Goal: Transaction & Acquisition: Purchase product/service

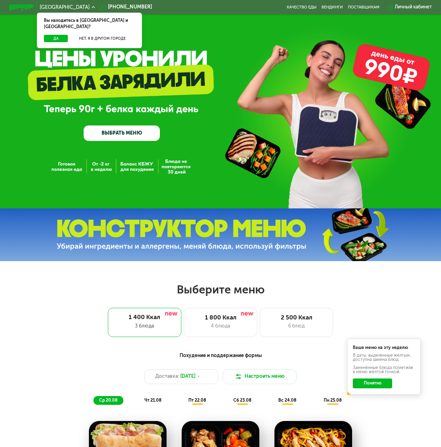
drag, startPoint x: 213, startPoint y: 168, endPoint x: 122, endPoint y: 78, distance: 128.5
click at [231, 180] on div "GrowFood — доставка правильного питания ВЫБРАТЬ МЕНЮ" at bounding box center [220, 104] width 441 height 208
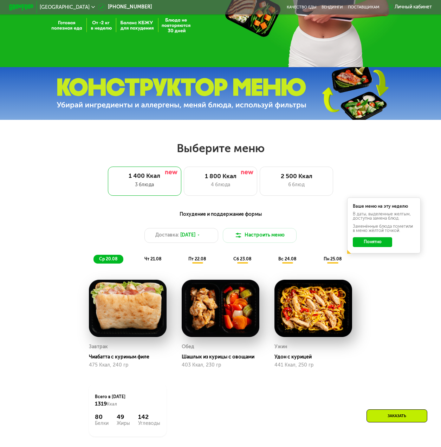
scroll to position [176, 0]
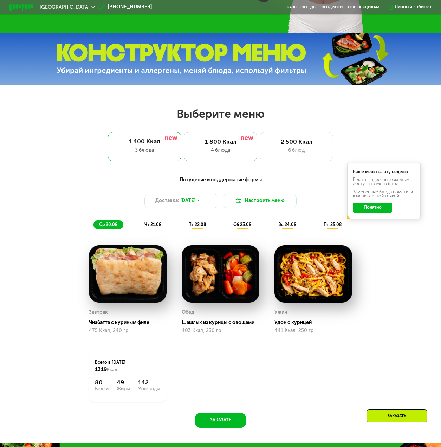
click at [236, 151] on div "4 блюда" at bounding box center [220, 150] width 60 height 7
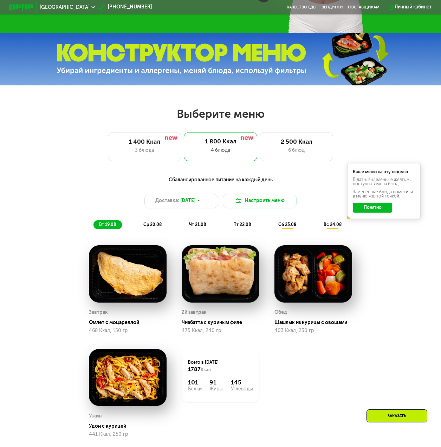
click at [373, 211] on button "Понятно" at bounding box center [372, 208] width 39 height 10
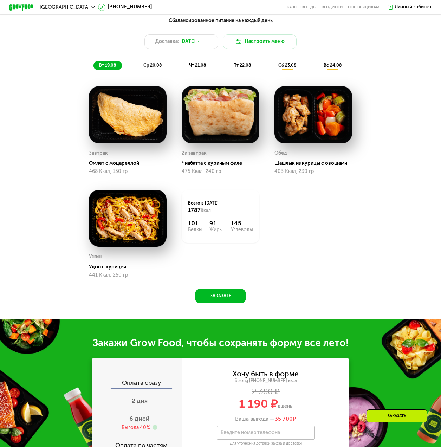
scroll to position [422, 0]
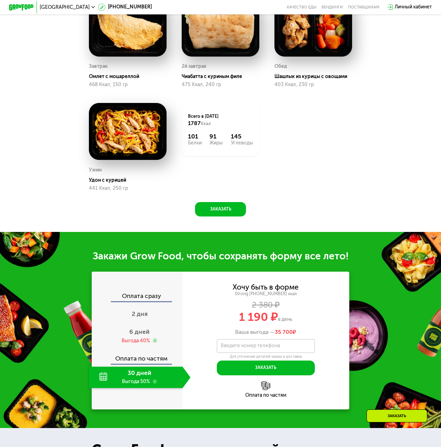
click at [149, 386] on div "30 дней Выгода 50%" at bounding box center [136, 377] width 94 height 21
drag, startPoint x: 294, startPoint y: 340, endPoint x: 236, endPoint y: 339, distance: 57.7
click at [236, 335] on div "Ваша выгода — 35 700 ₽" at bounding box center [265, 332] width 167 height 7
click at [154, 343] on use at bounding box center [155, 340] width 5 height 5
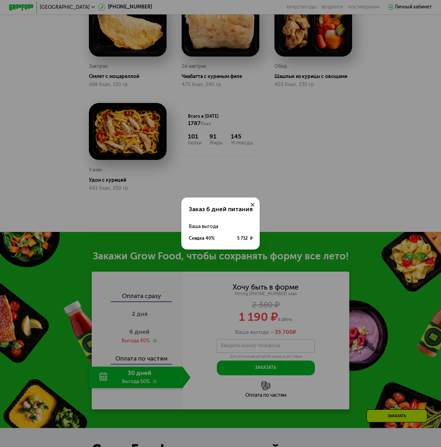
click at [392, 245] on div "Заказ 6 дней питания Ваша выгода Скидка 40% 5 712 ₽" at bounding box center [220, 223] width 441 height 447
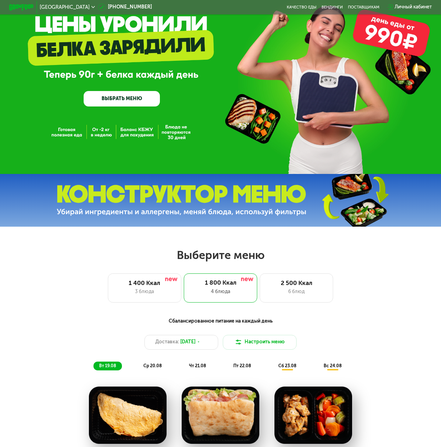
scroll to position [0, 0]
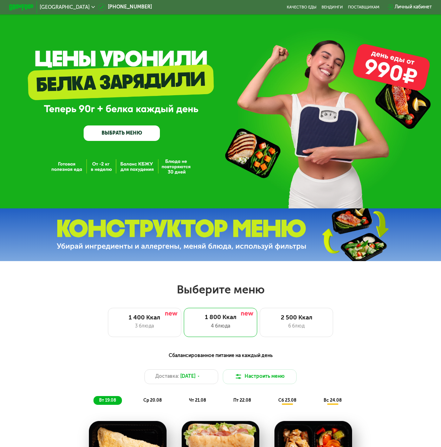
drag, startPoint x: 190, startPoint y: 136, endPoint x: 205, endPoint y: 146, distance: 17.3
click at [205, 146] on div "GrowFood — доставка правильного питания ВЫБРАТЬ МЕНЮ" at bounding box center [220, 104] width 441 height 208
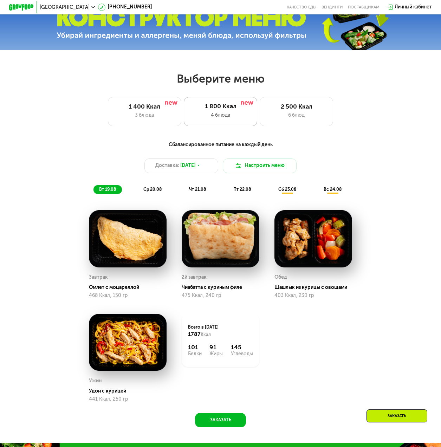
click at [220, 107] on div "1 800 Ккал" at bounding box center [220, 106] width 61 height 7
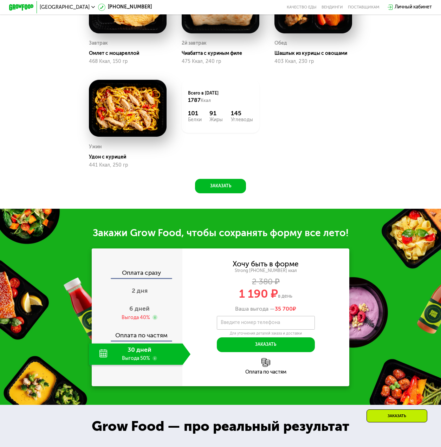
scroll to position [527, 0]
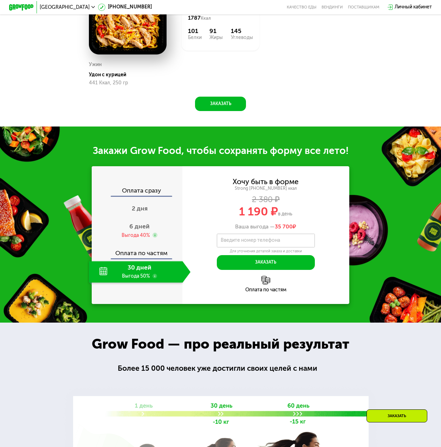
click at [153, 279] on use at bounding box center [155, 276] width 5 height 5
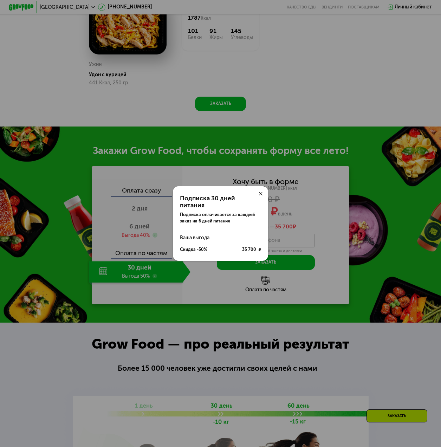
click at [263, 191] on div at bounding box center [261, 193] width 15 height 15
click at [262, 195] on icon at bounding box center [261, 194] width 4 height 4
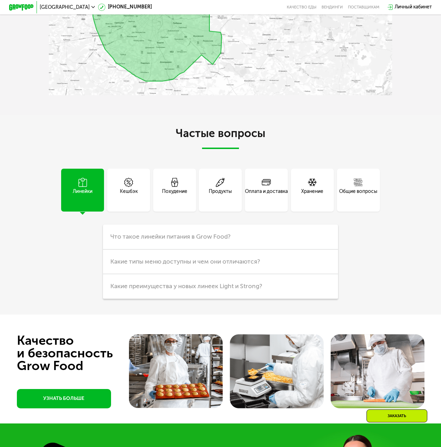
scroll to position [1406, 0]
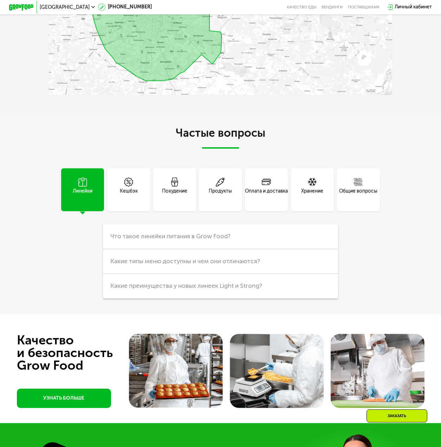
click at [180, 203] on div "Похудение" at bounding box center [174, 195] width 25 height 15
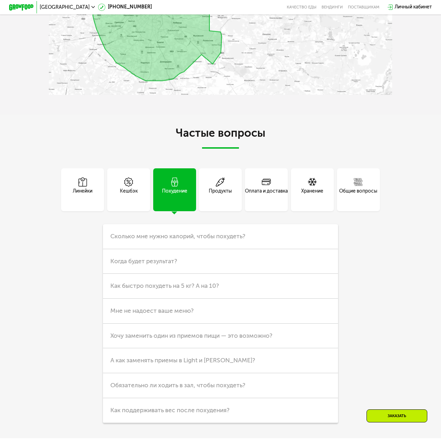
click at [227, 203] on div "Продукты" at bounding box center [220, 195] width 23 height 15
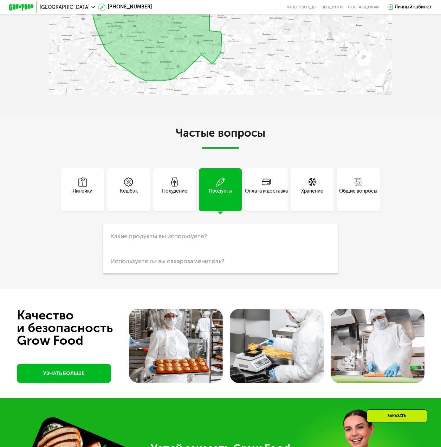
click at [257, 203] on div "Оплата и доставка" at bounding box center [266, 195] width 43 height 15
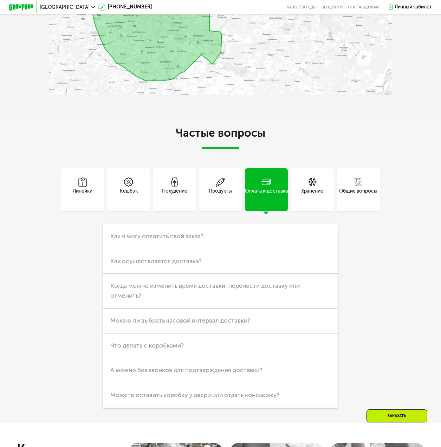
click at [295, 207] on div "Хранение" at bounding box center [312, 189] width 43 height 43
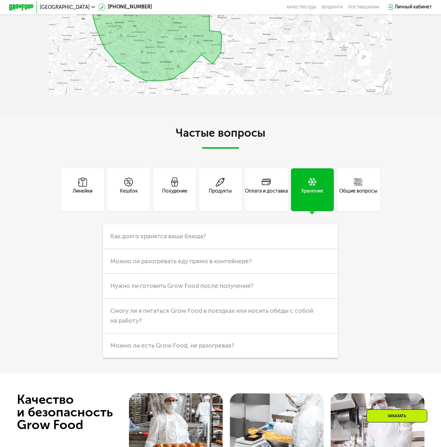
click at [367, 203] on div "Общие вопросы" at bounding box center [358, 195] width 38 height 15
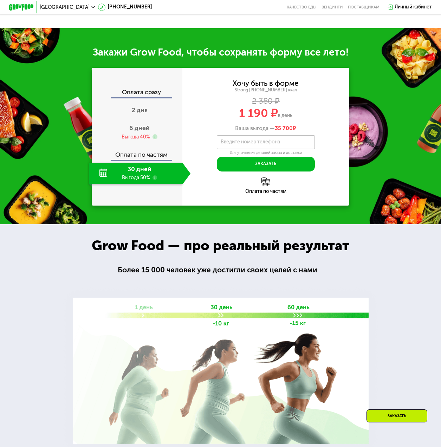
scroll to position [563, 0]
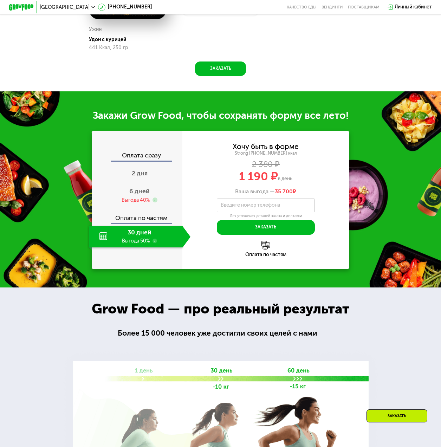
drag, startPoint x: 297, startPoint y: 73, endPoint x: 290, endPoint y: 58, distance: 16.7
